Goal: Task Accomplishment & Management: Manage account settings

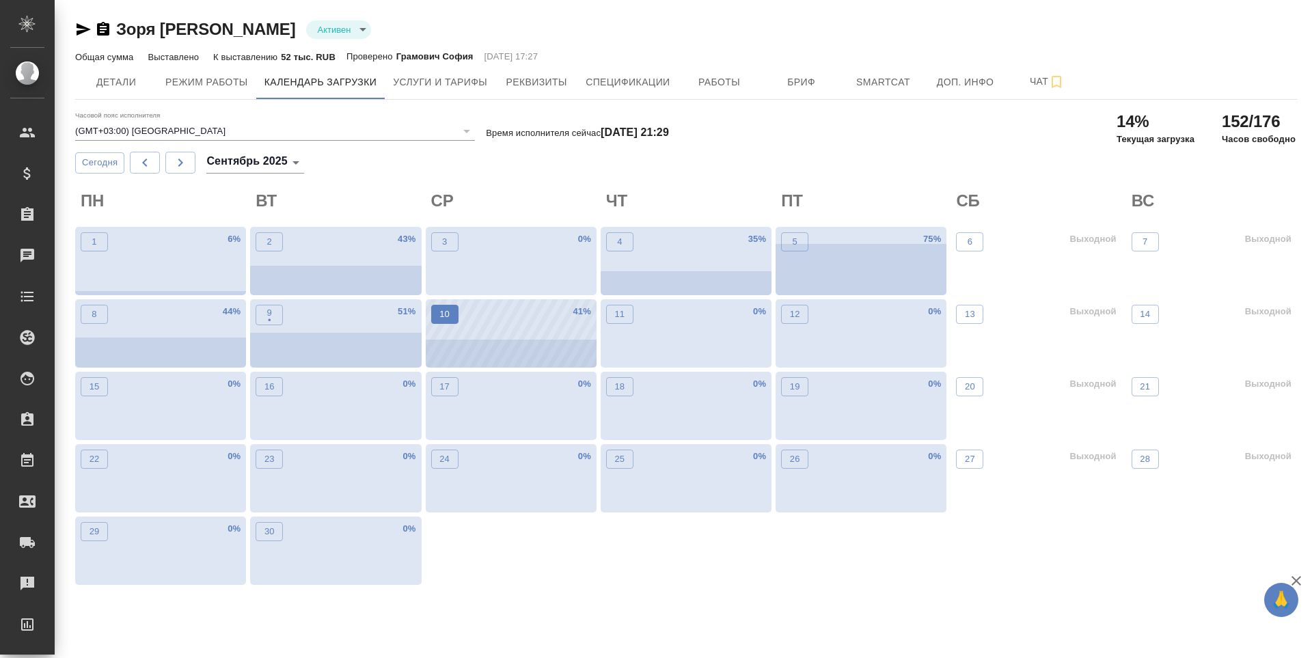
click at [440, 314] on p "10" at bounding box center [445, 315] width 10 height 14
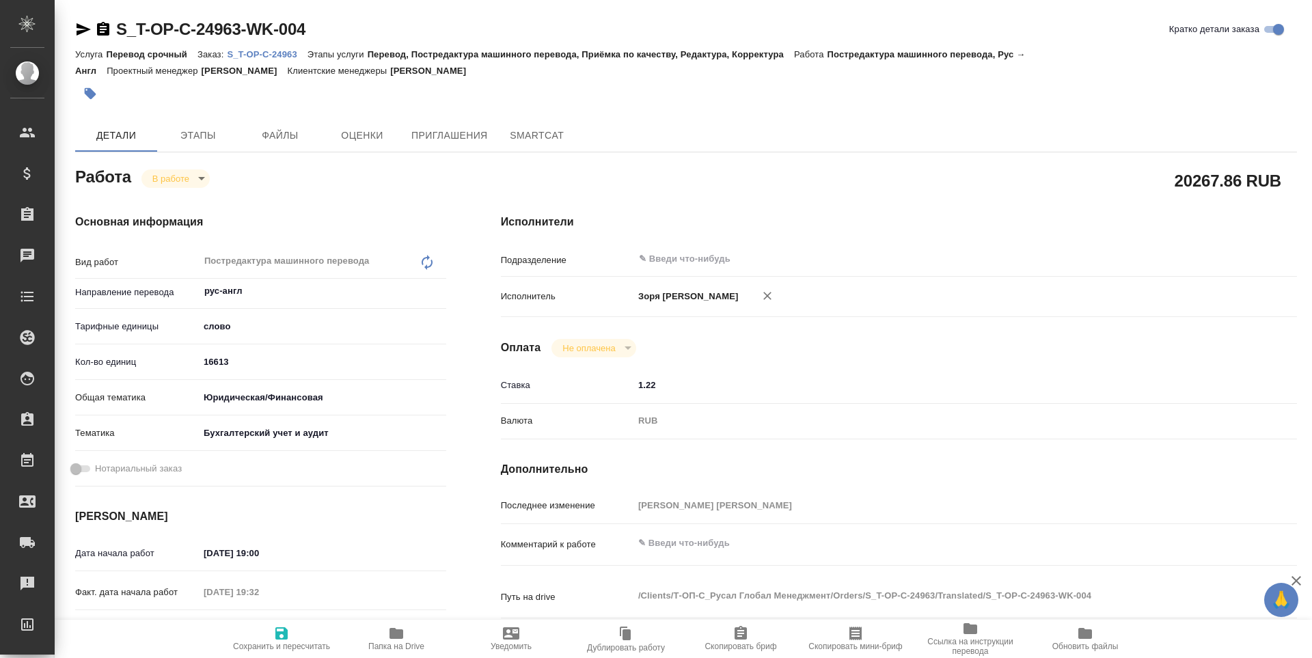
type textarea "x"
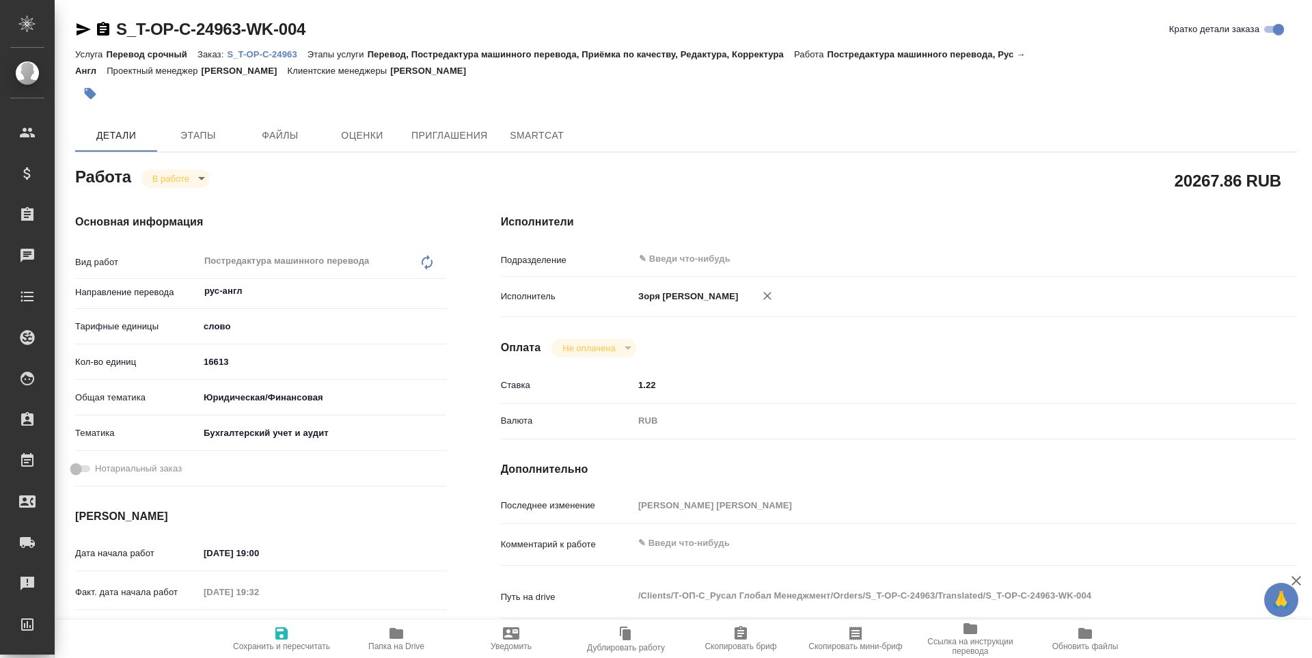
type textarea "x"
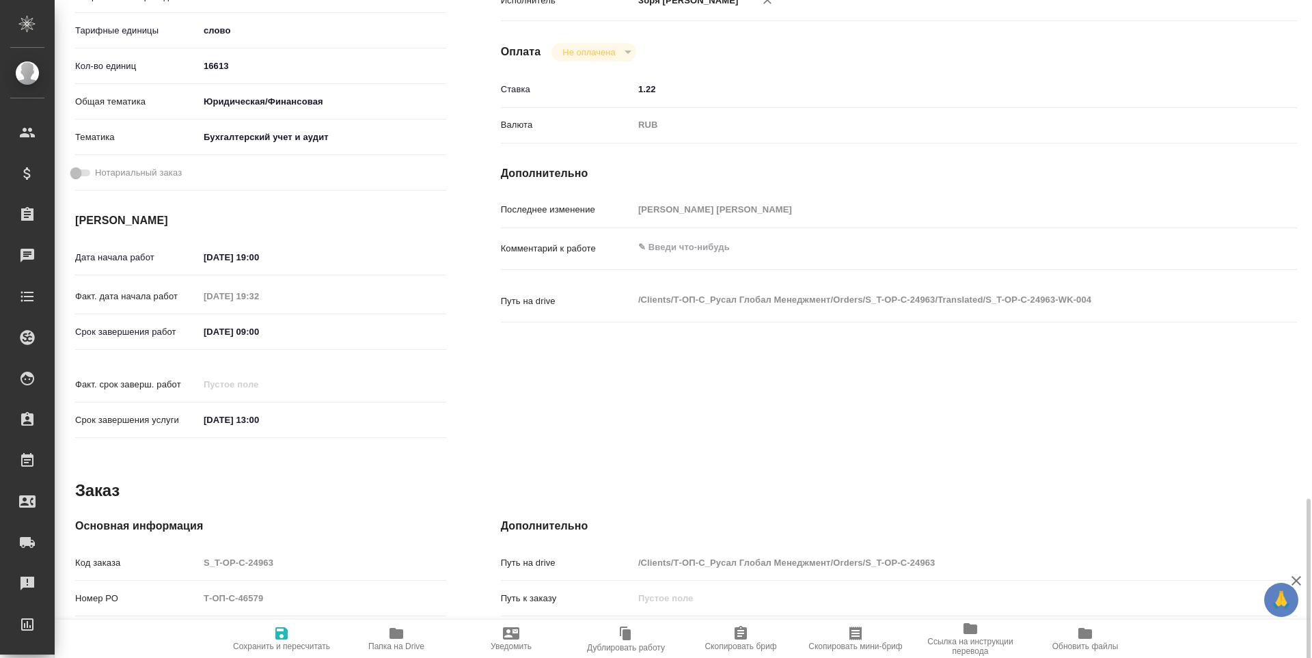
scroll to position [508, 0]
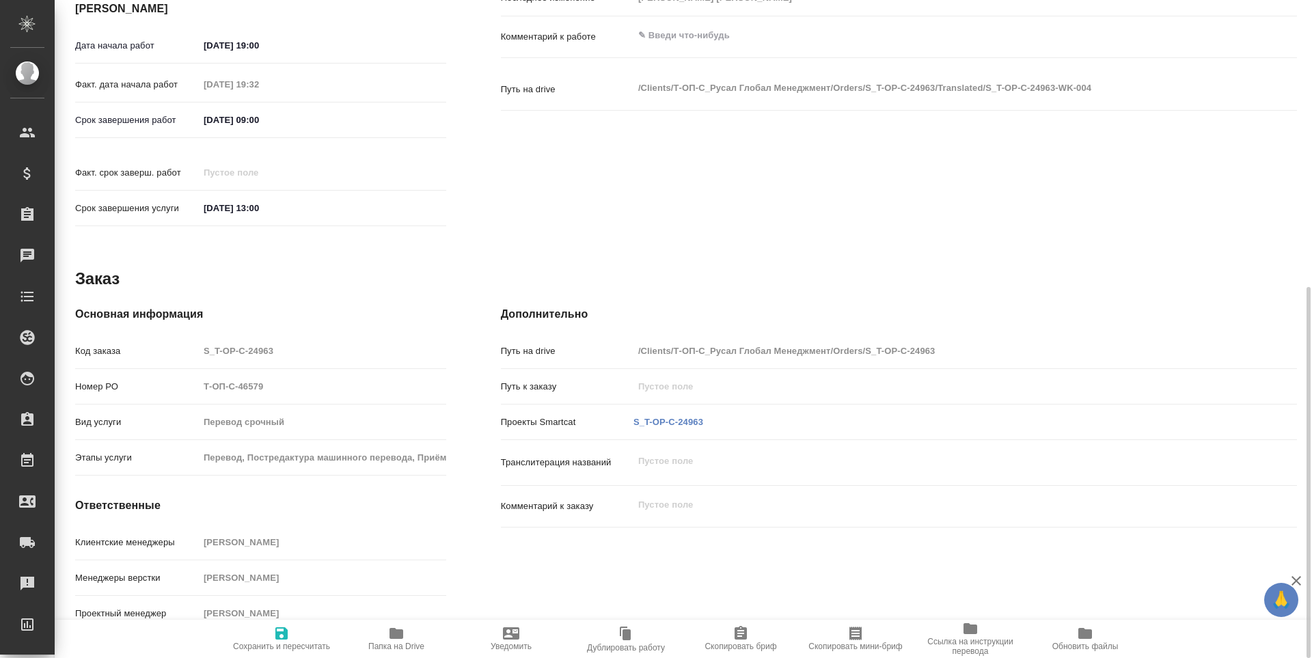
type textarea "x"
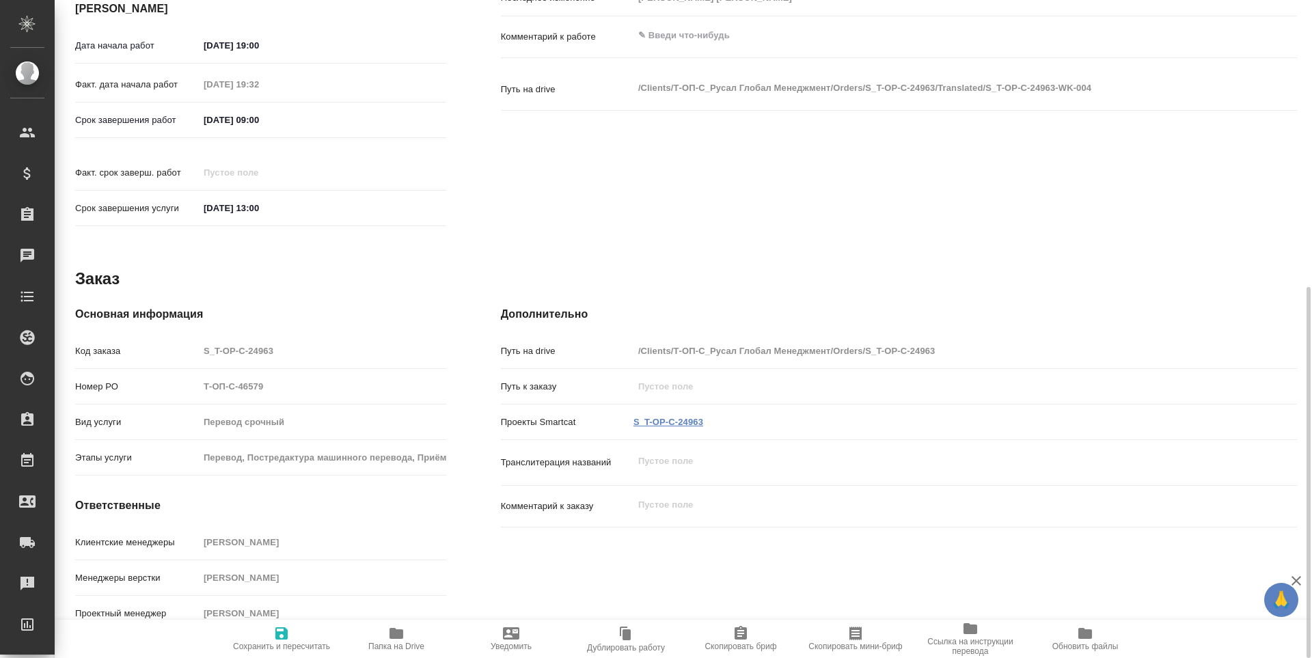
click at [662, 417] on link "S_T-OP-C-24963" at bounding box center [669, 422] width 70 height 10
type textarea "x"
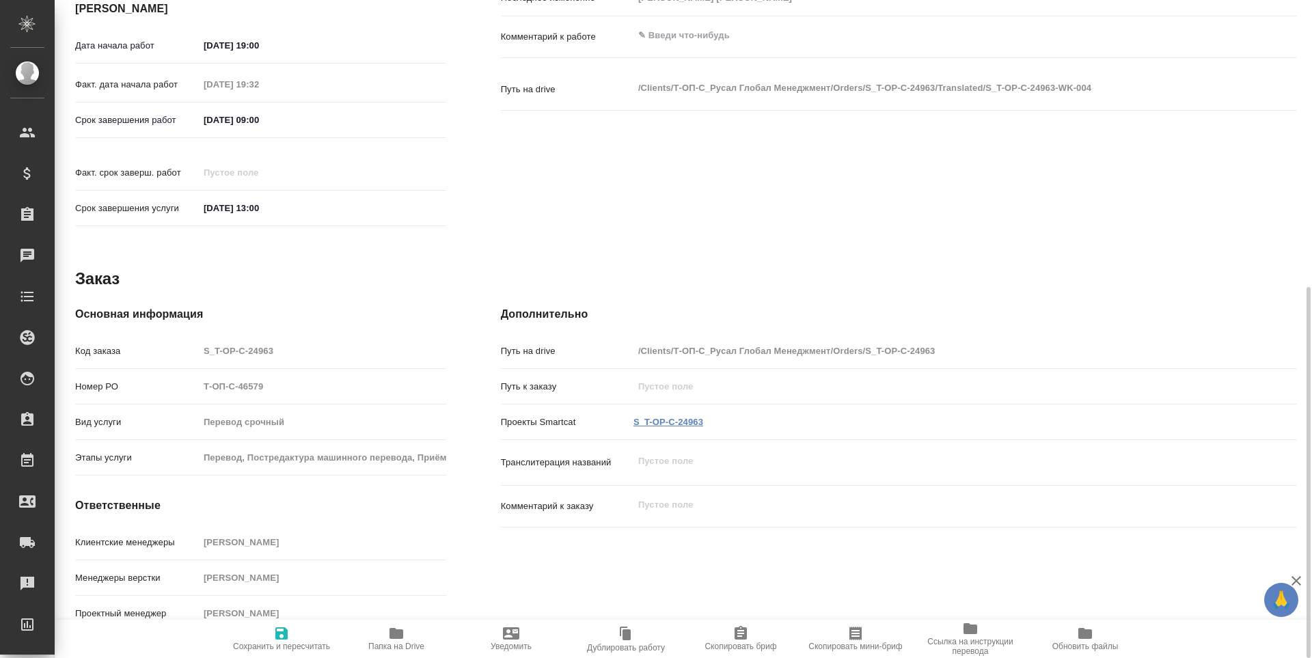
type textarea "x"
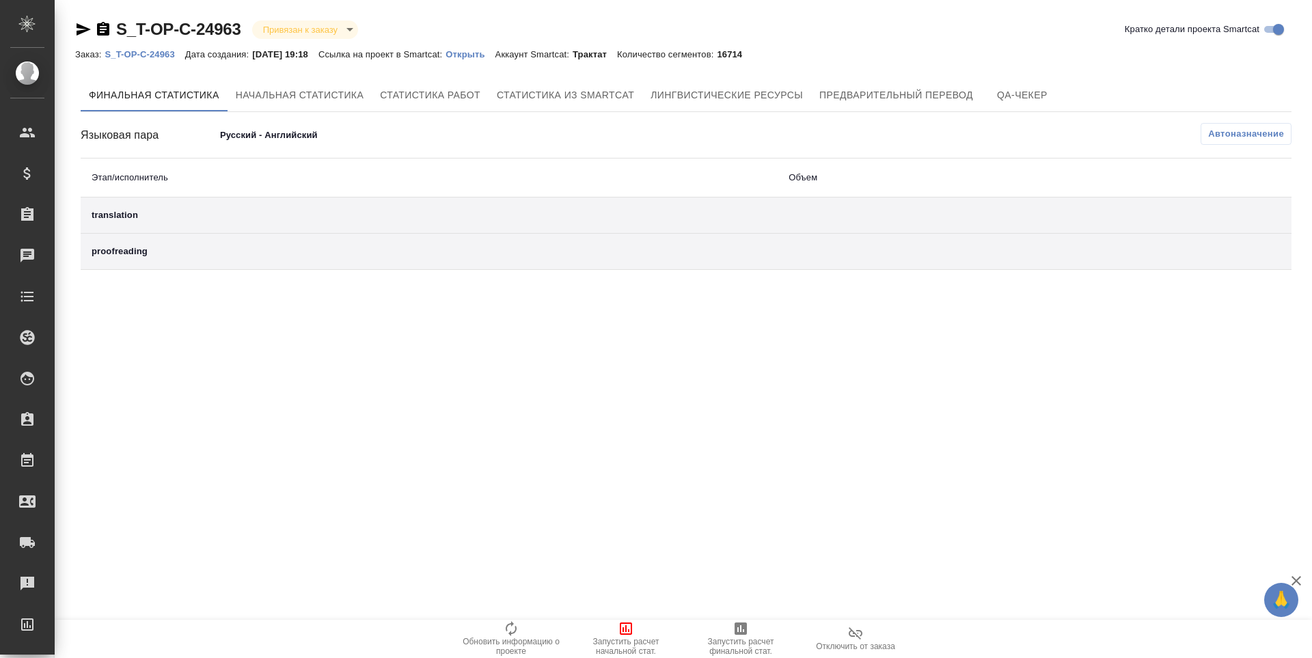
click at [746, 636] on icon "button" at bounding box center [741, 629] width 16 height 16
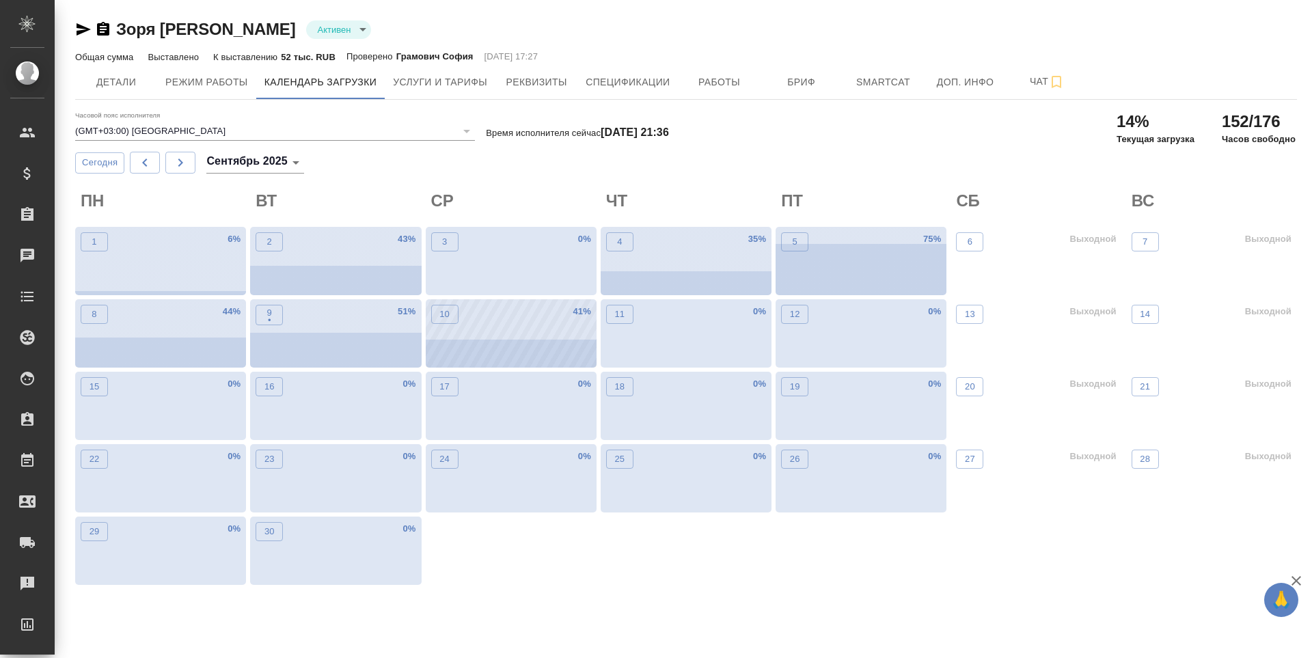
click at [447, 328] on div "10" at bounding box center [444, 336] width 27 height 63
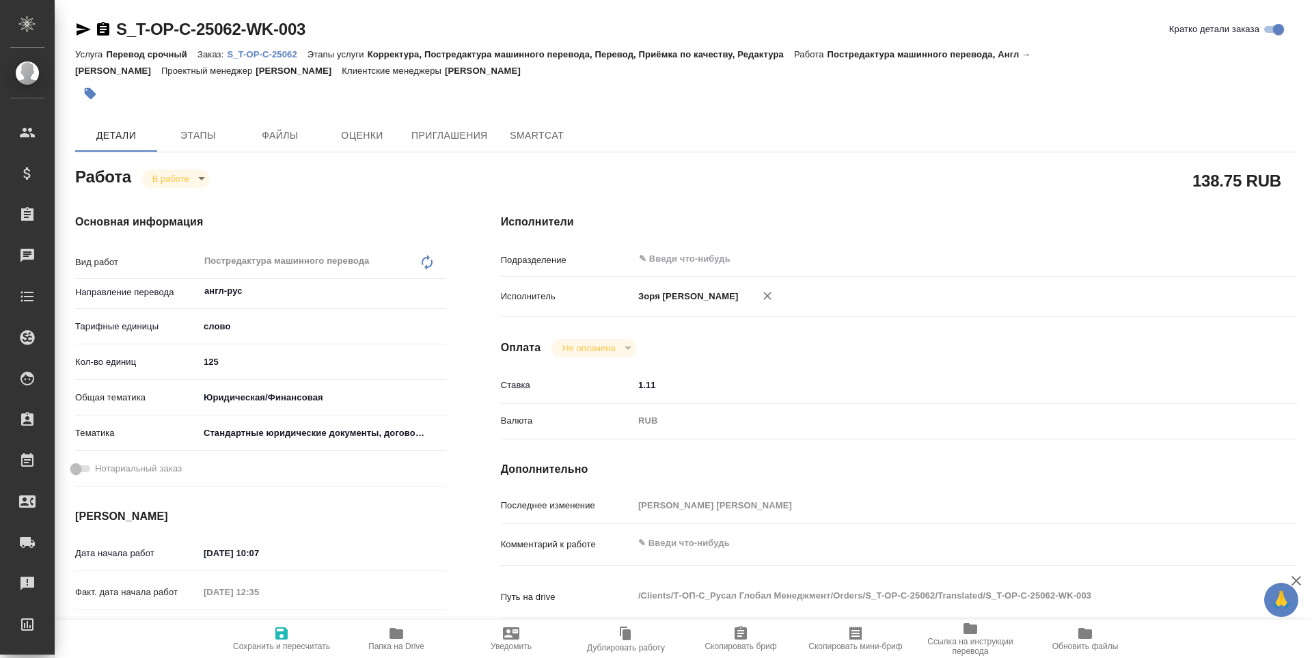
type textarea "x"
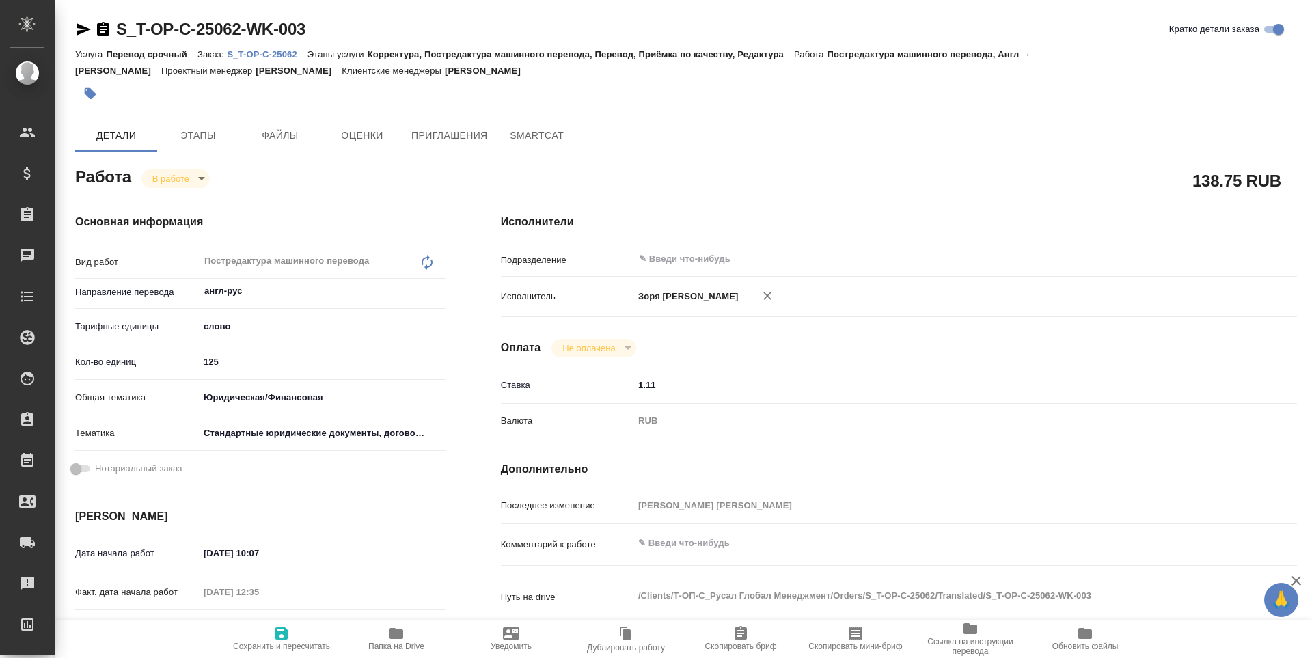
click at [167, 187] on body "🙏 .cls-1 fill:#fff; AWATERA [PERSON_NAME] Спецификации Заказы Чаты Todo Проекты…" at bounding box center [656, 329] width 1312 height 658
type textarea "x"
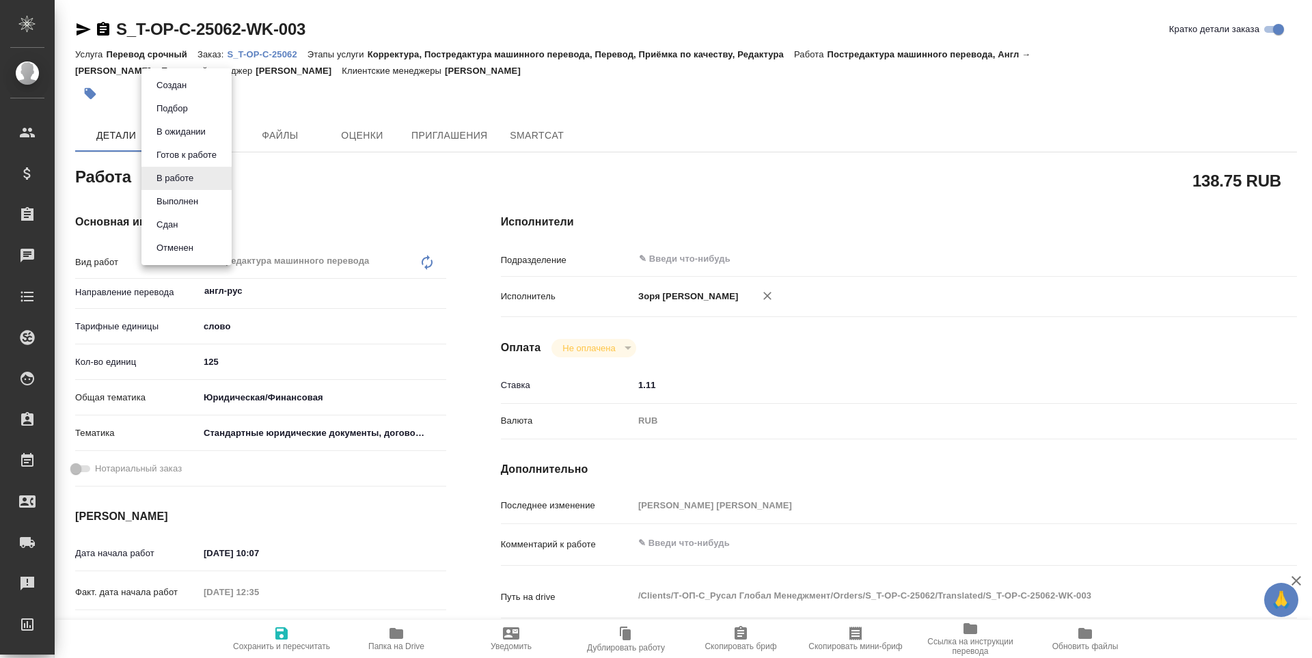
type textarea "x"
click at [170, 200] on button "Выполнен" at bounding box center [177, 201] width 50 height 15
type textarea "x"
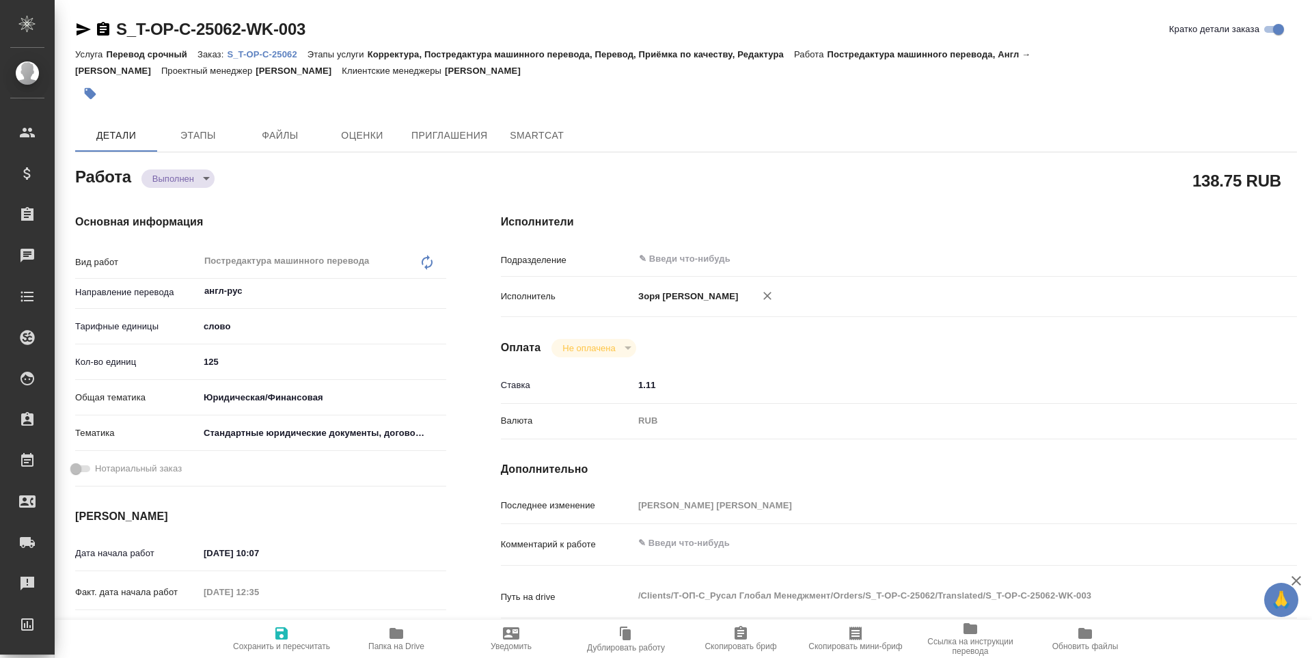
type textarea "x"
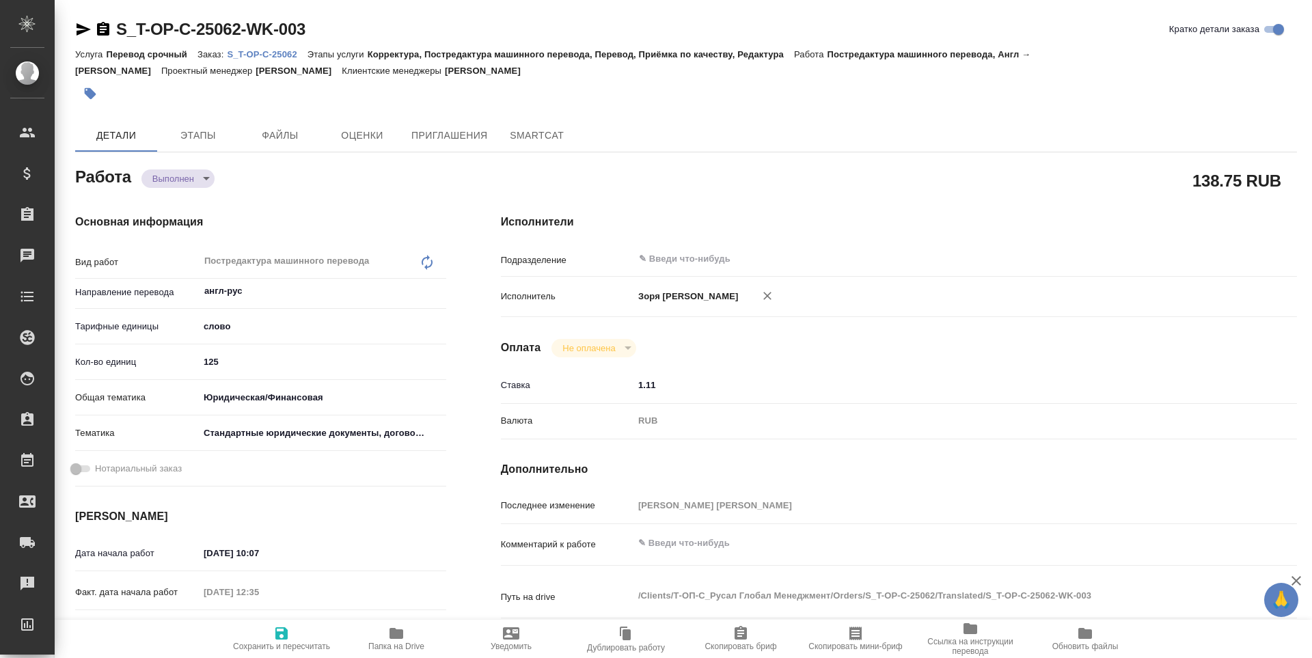
type textarea "x"
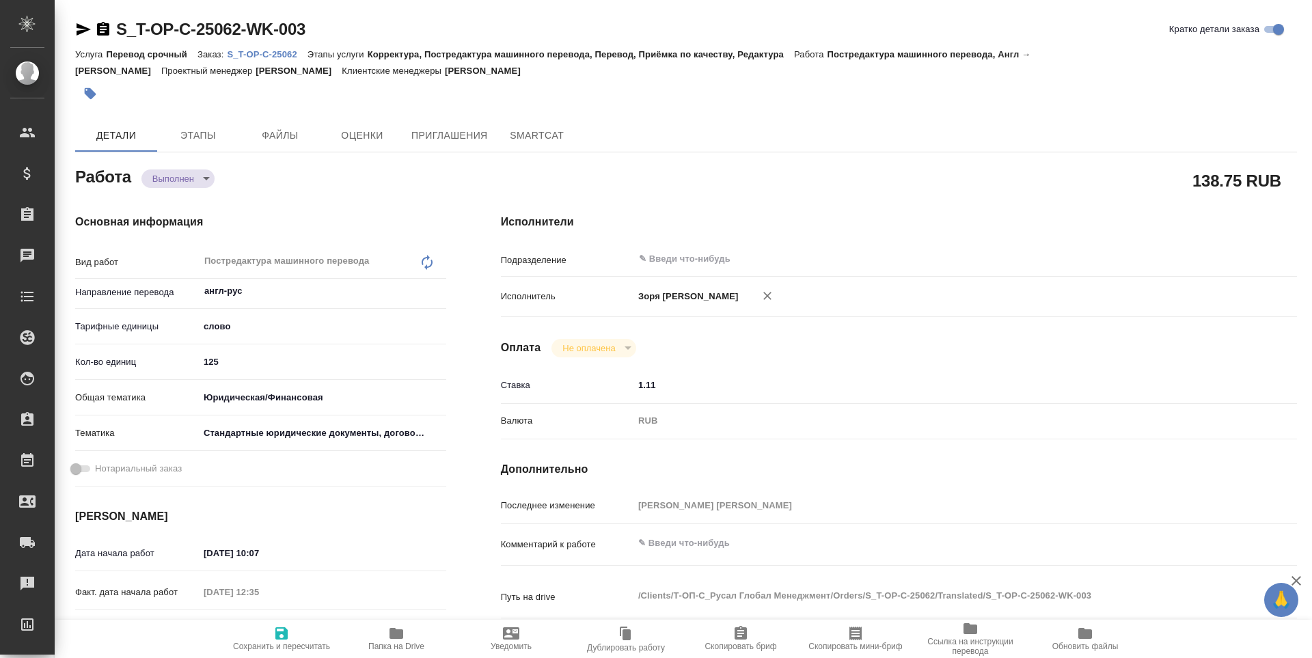
type textarea "x"
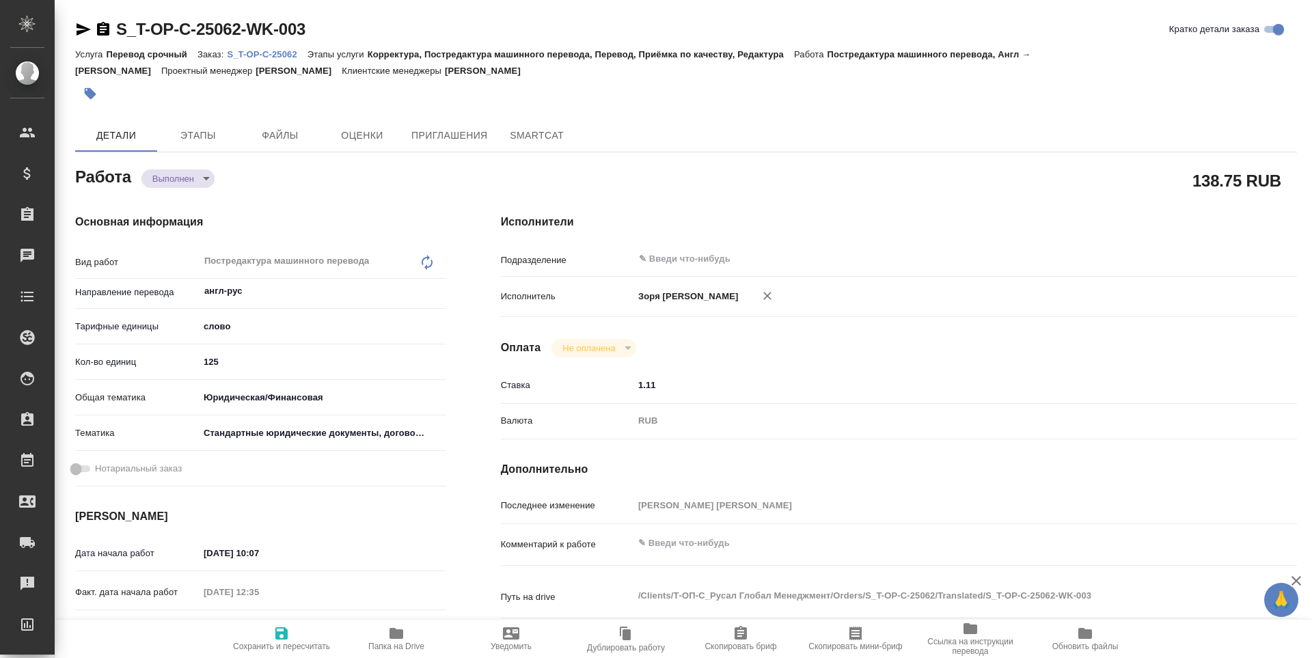
type textarea "x"
